Goal: Transaction & Acquisition: Purchase product/service

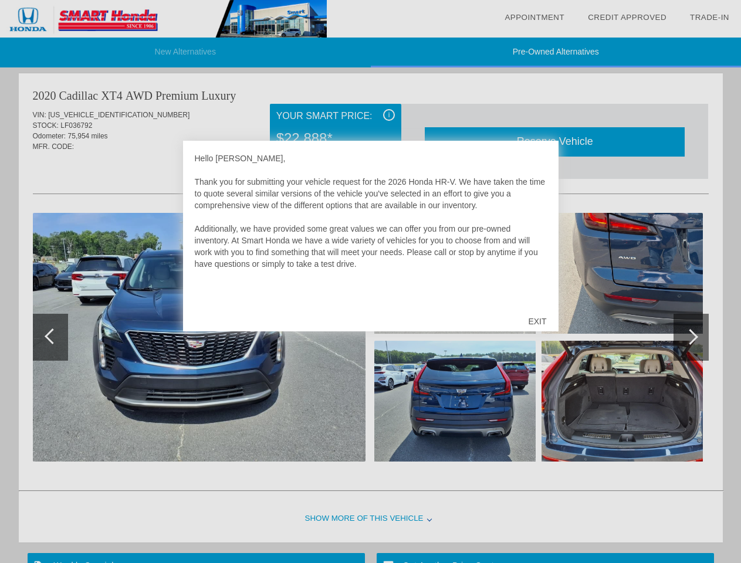
scroll to position [722, 0]
